Goal: Task Accomplishment & Management: Use online tool/utility

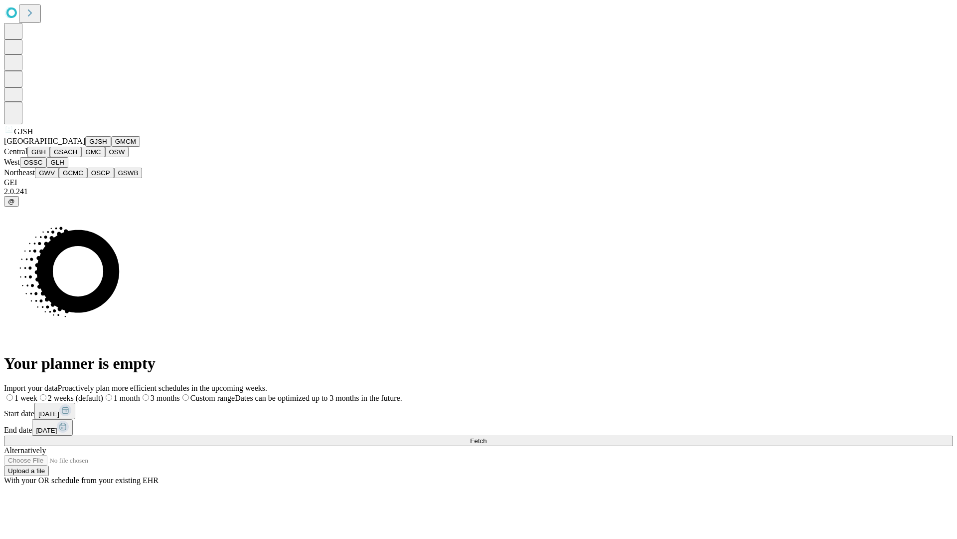
click at [85, 147] on button "GJSH" at bounding box center [98, 141] width 26 height 10
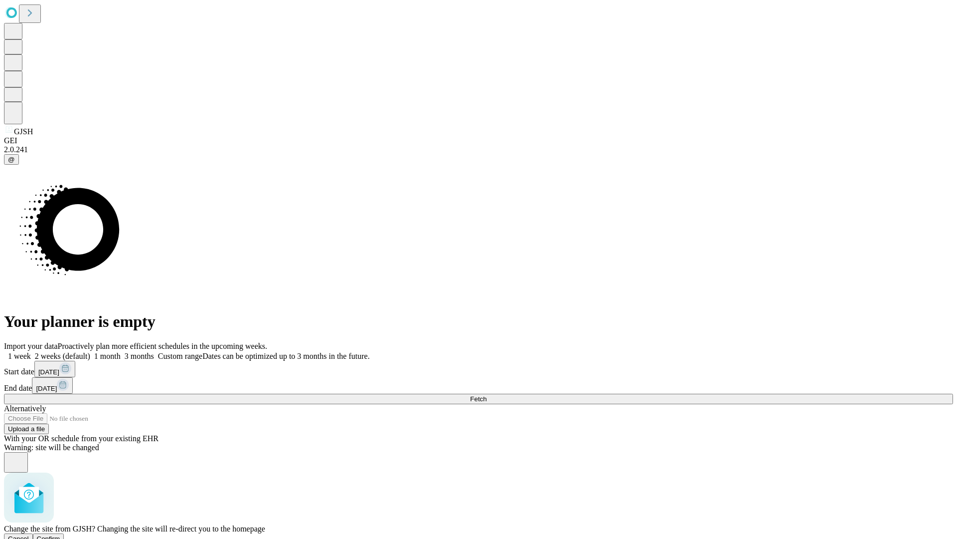
click at [60, 535] on span "Confirm" at bounding box center [48, 538] width 23 height 7
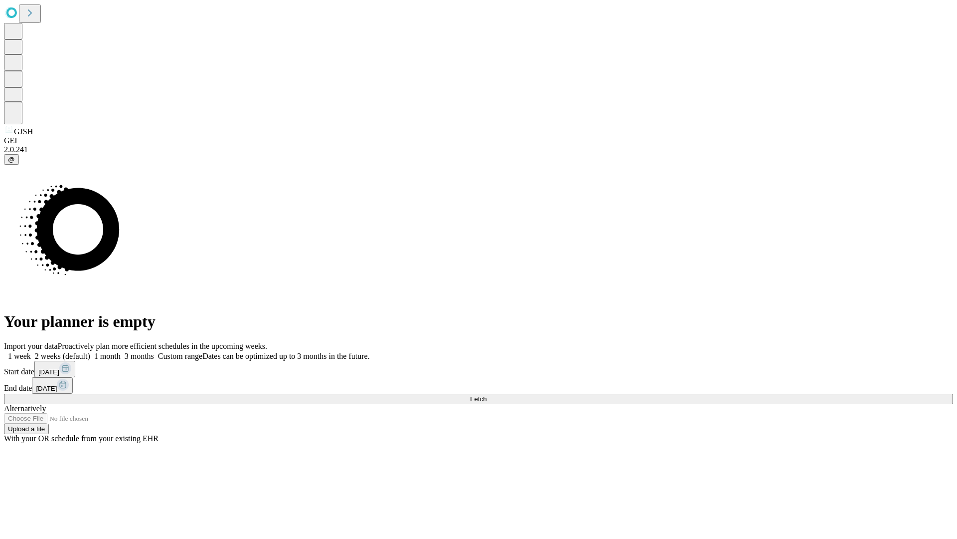
click at [90, 352] on label "2 weeks (default)" at bounding box center [60, 356] width 59 height 8
click at [487, 395] on span "Fetch" at bounding box center [478, 398] width 16 height 7
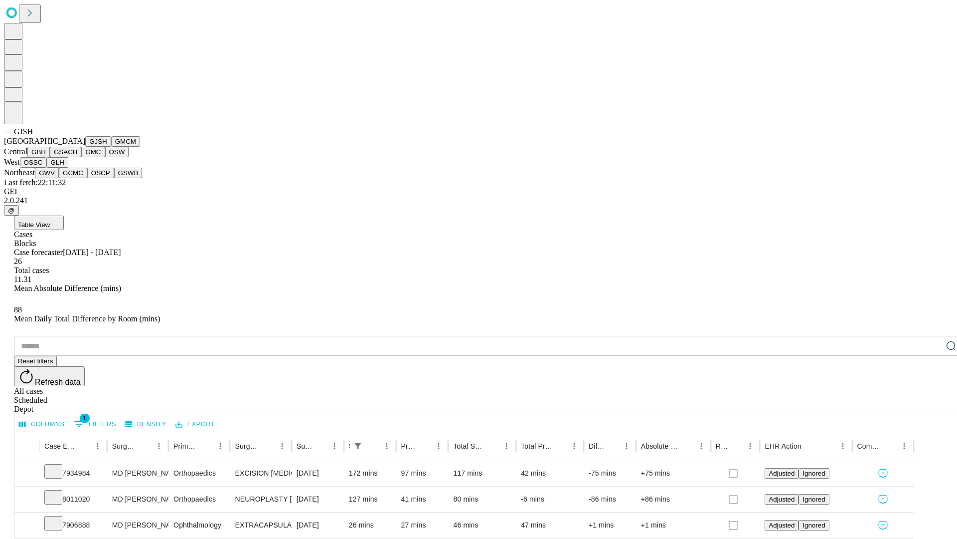
click at [111, 147] on button "GMCM" at bounding box center [125, 141] width 29 height 10
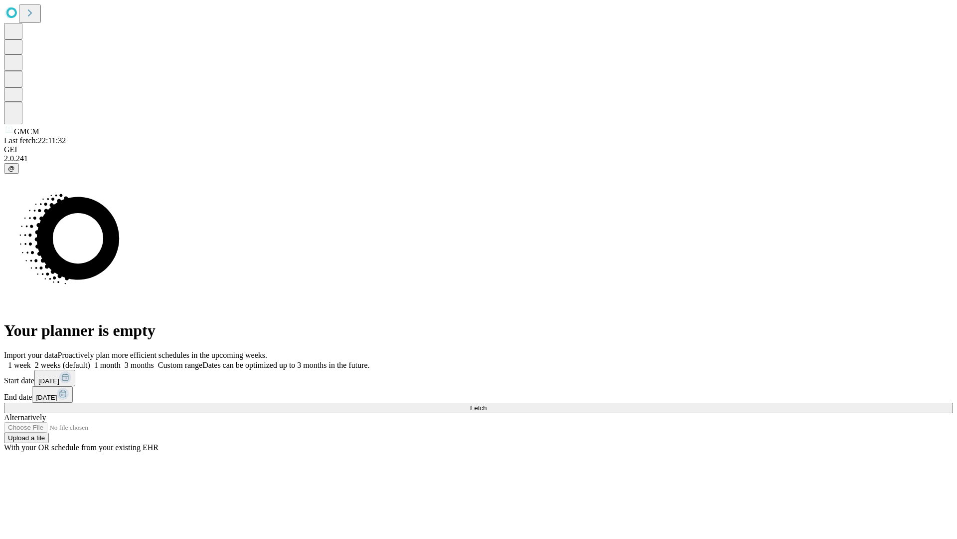
click at [487, 404] on span "Fetch" at bounding box center [478, 407] width 16 height 7
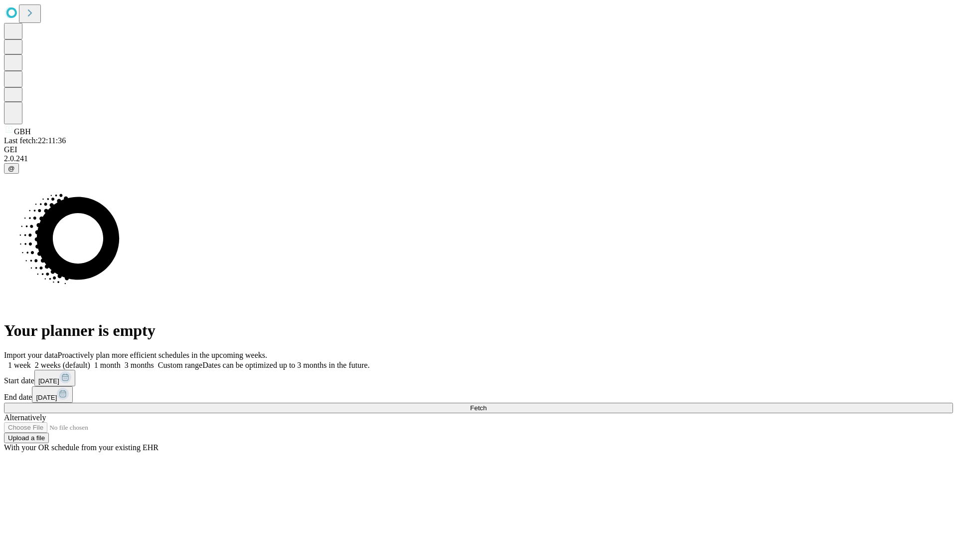
click at [90, 361] on label "2 weeks (default)" at bounding box center [60, 365] width 59 height 8
click at [487, 404] on span "Fetch" at bounding box center [478, 407] width 16 height 7
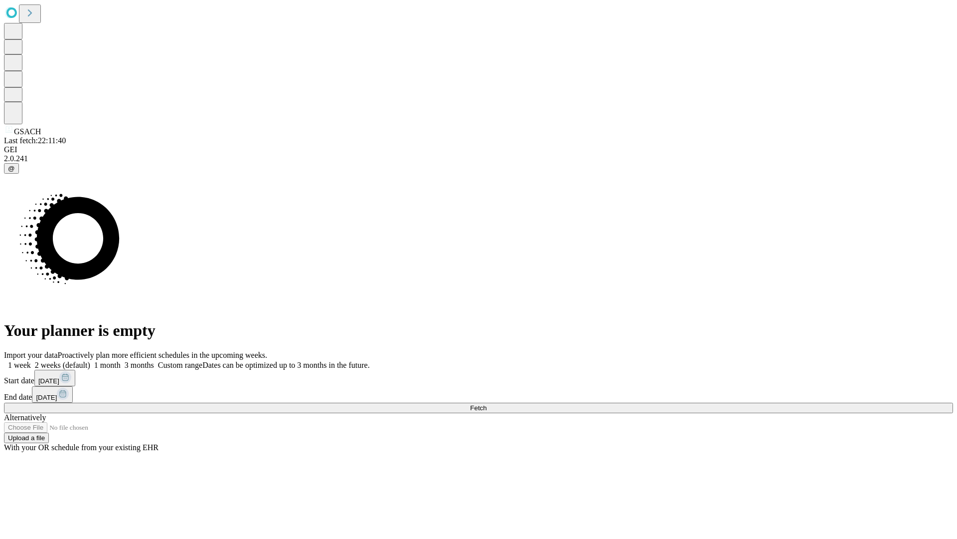
click at [90, 361] on label "2 weeks (default)" at bounding box center [60, 365] width 59 height 8
click at [487, 404] on span "Fetch" at bounding box center [478, 407] width 16 height 7
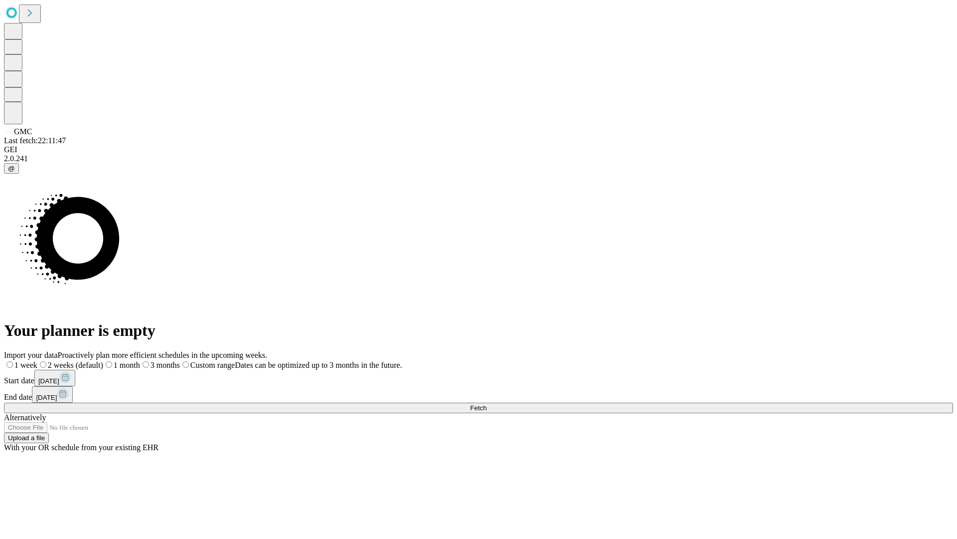
click at [103, 361] on label "2 weeks (default)" at bounding box center [70, 365] width 66 height 8
click at [487, 404] on span "Fetch" at bounding box center [478, 407] width 16 height 7
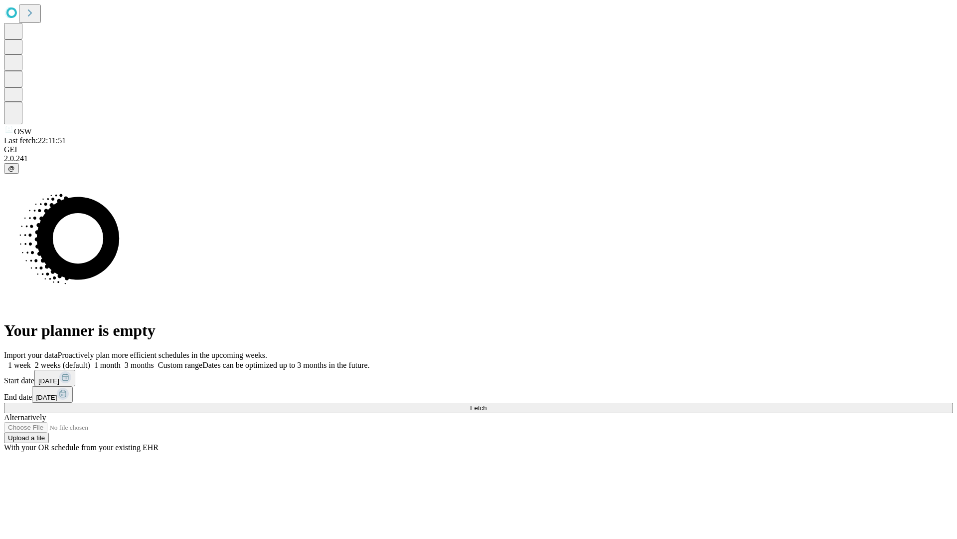
click at [487, 404] on span "Fetch" at bounding box center [478, 407] width 16 height 7
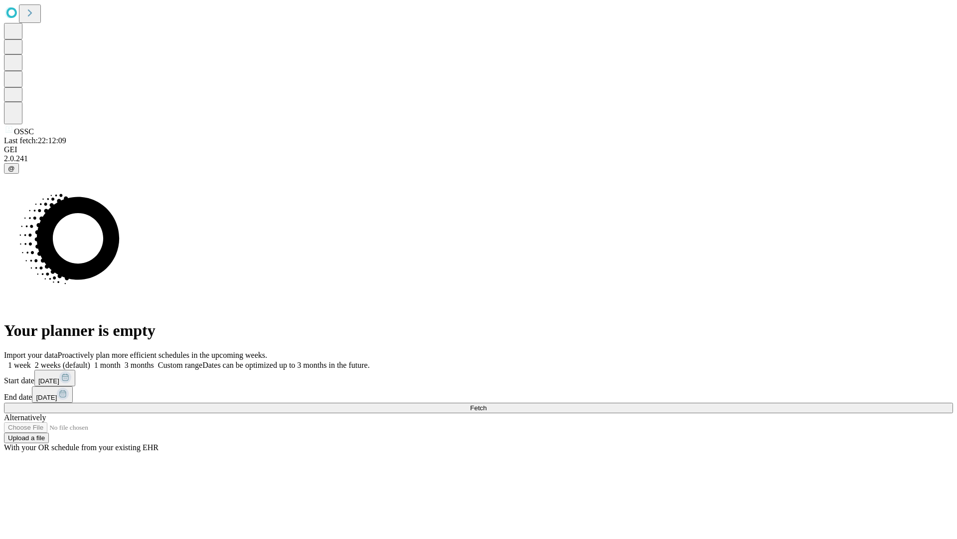
click at [90, 361] on label "2 weeks (default)" at bounding box center [60, 365] width 59 height 8
click at [487, 404] on span "Fetch" at bounding box center [478, 407] width 16 height 7
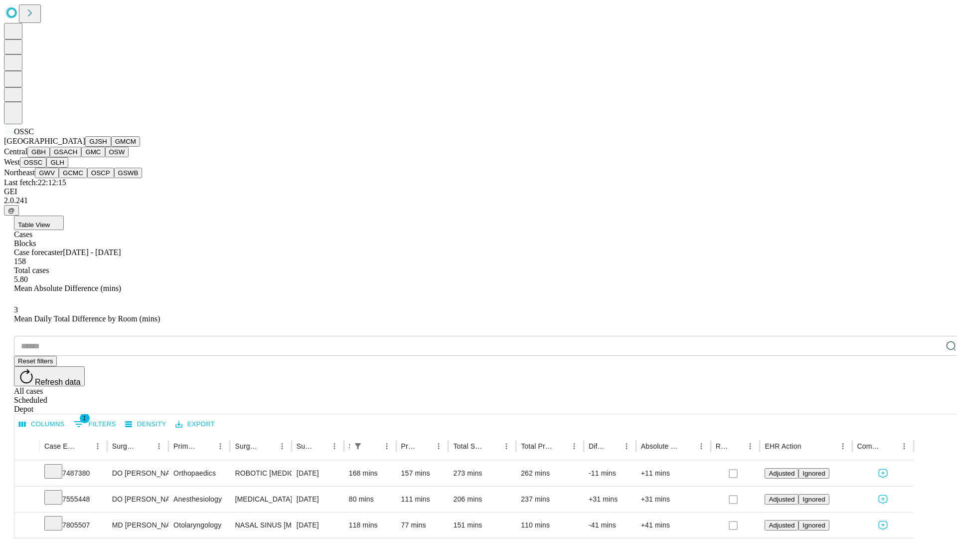
click at [68, 168] on button "GLH" at bounding box center [56, 162] width 21 height 10
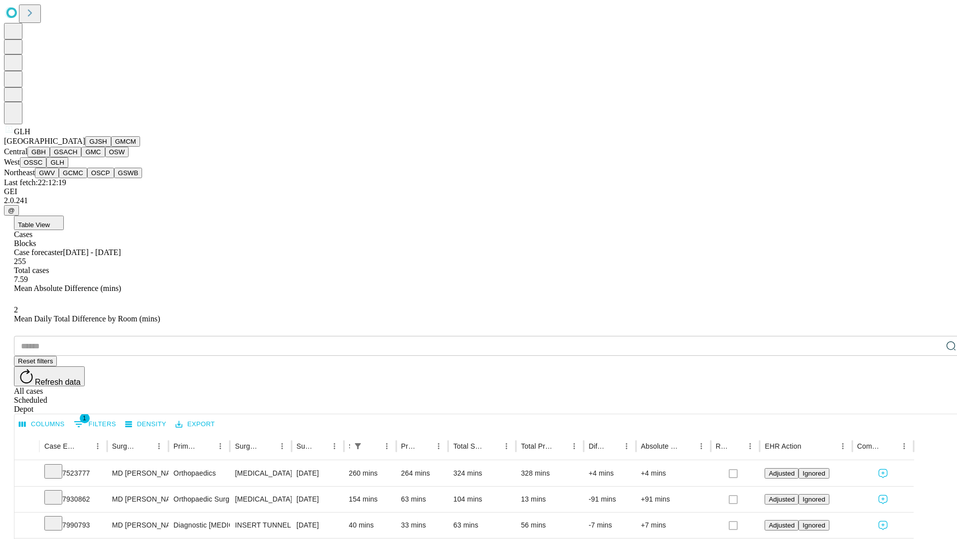
click at [59, 178] on button "GWV" at bounding box center [47, 173] width 24 height 10
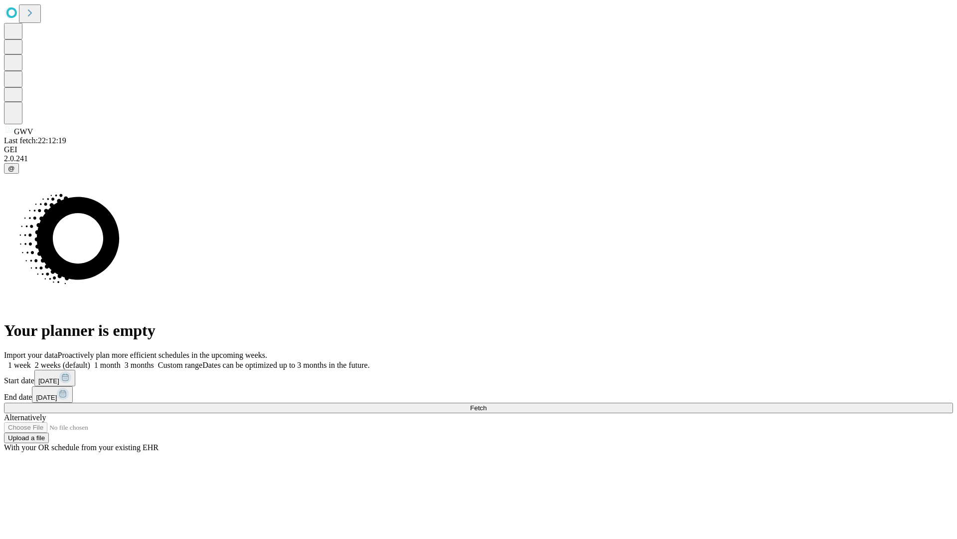
click at [487, 404] on span "Fetch" at bounding box center [478, 407] width 16 height 7
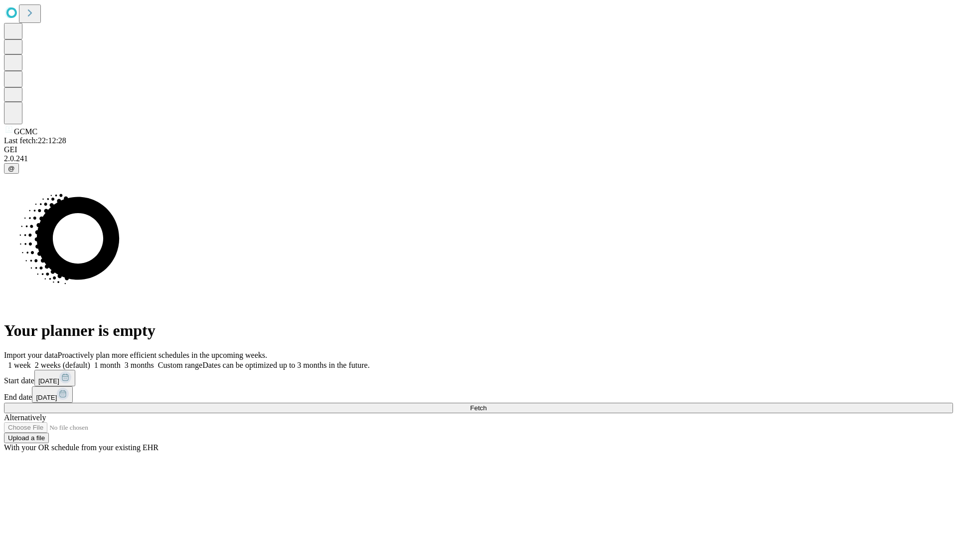
click at [90, 361] on label "2 weeks (default)" at bounding box center [60, 365] width 59 height 8
click at [487, 404] on span "Fetch" at bounding box center [478, 407] width 16 height 7
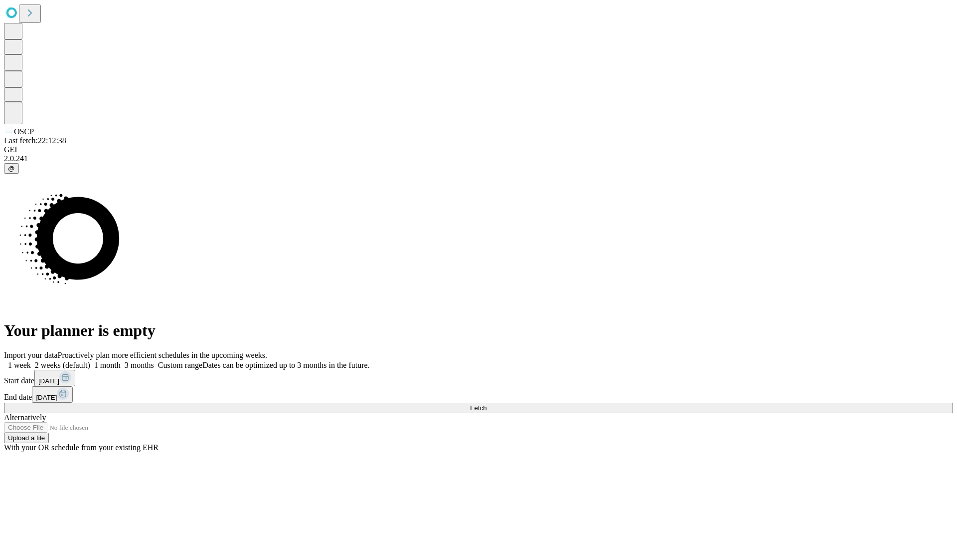
click at [90, 361] on label "2 weeks (default)" at bounding box center [60, 365] width 59 height 8
click at [487, 404] on span "Fetch" at bounding box center [478, 407] width 16 height 7
